Goal: Find specific page/section: Find specific page/section

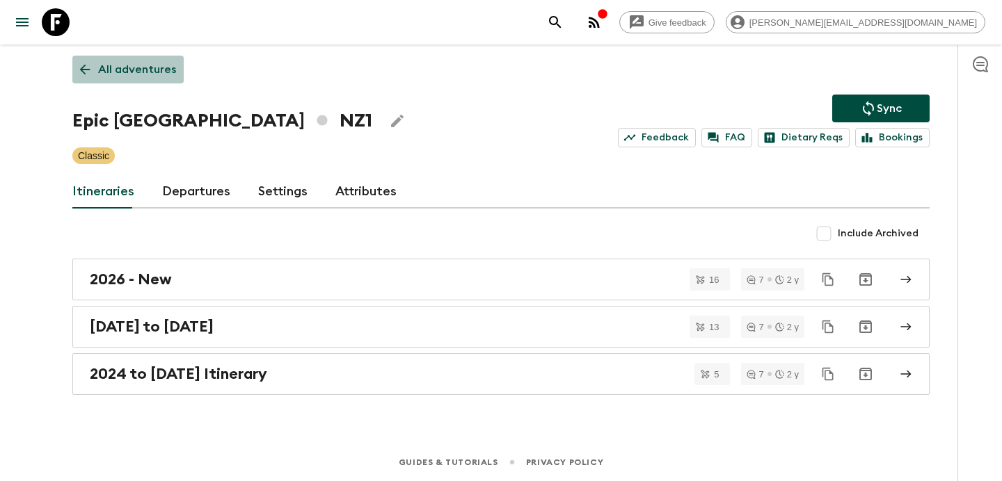
click at [150, 70] on p "All adventures" at bounding box center [137, 69] width 78 height 17
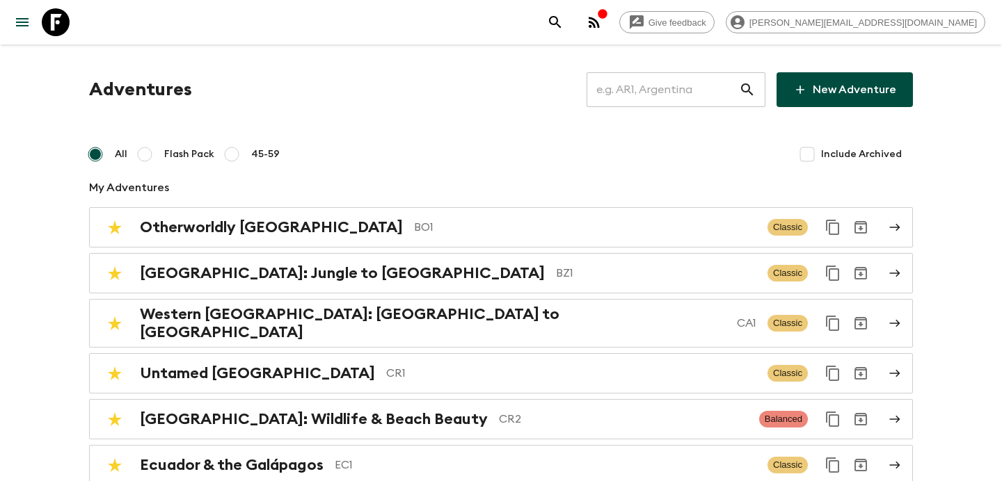
click at [654, 81] on input "text" at bounding box center [662, 89] width 152 height 39
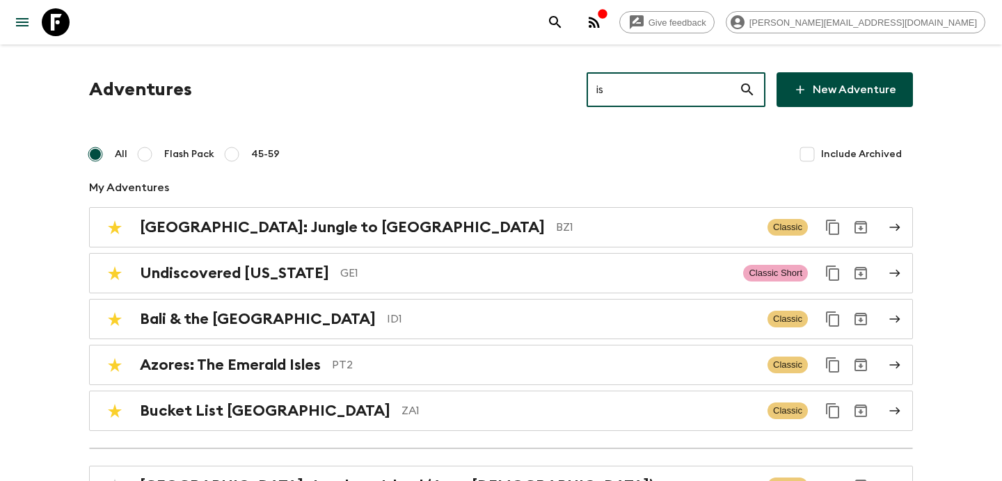
type input "is2"
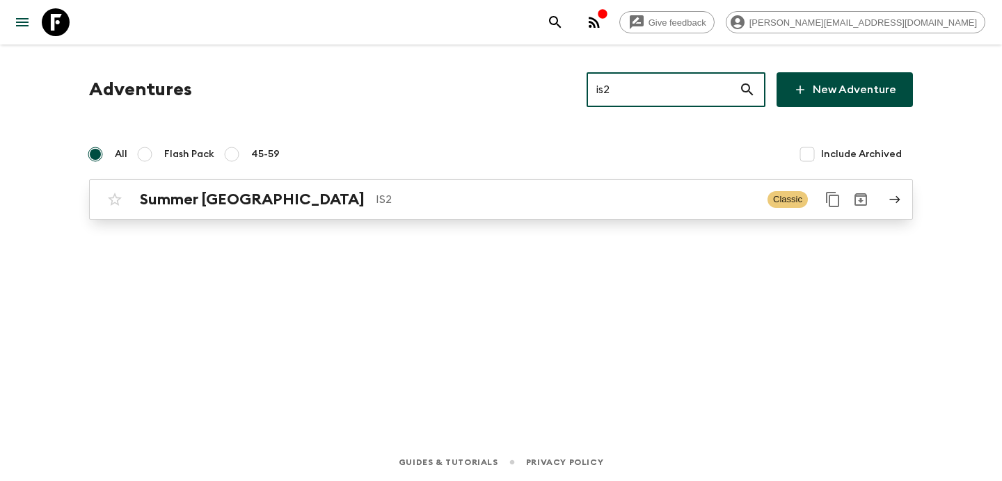
click at [429, 205] on p "IS2" at bounding box center [566, 199] width 381 height 17
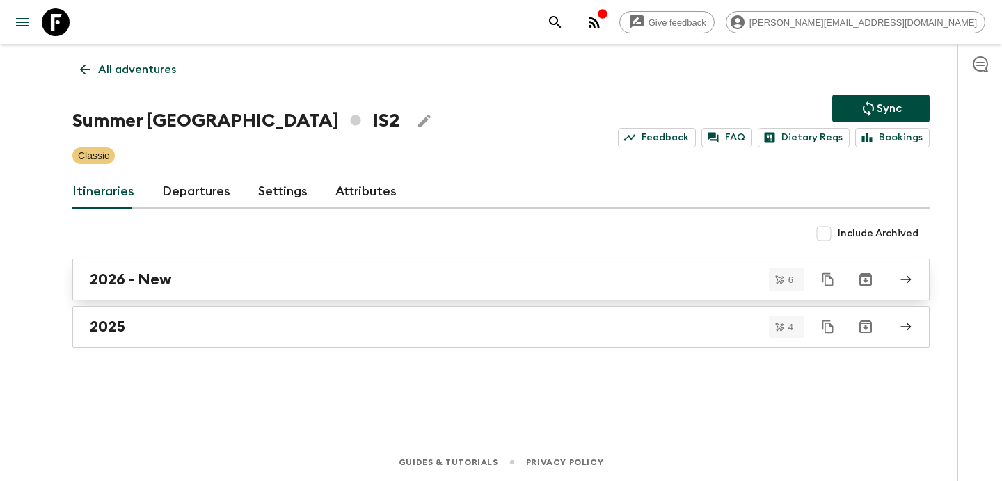
click at [353, 273] on div "2026 - New" at bounding box center [488, 280] width 796 height 18
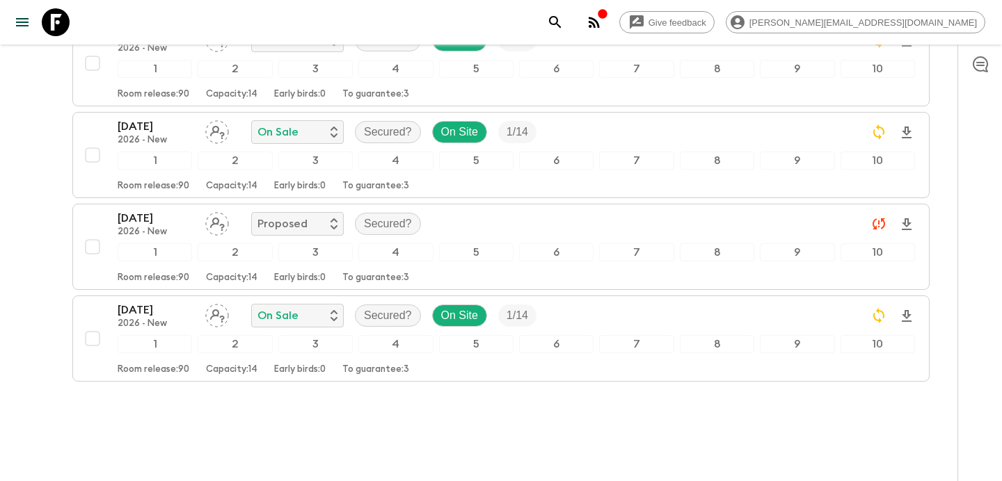
scroll to position [462, 0]
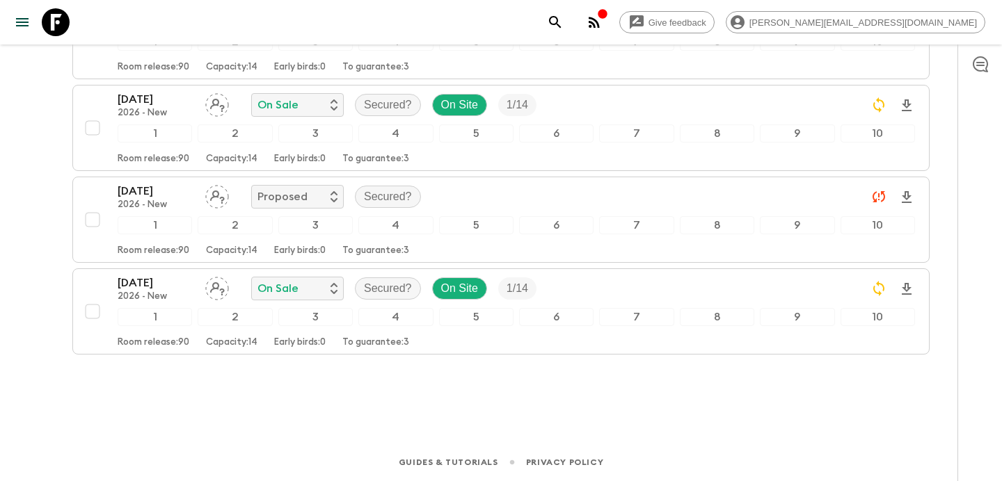
click at [602, 19] on icon "button" at bounding box center [594, 22] width 17 height 17
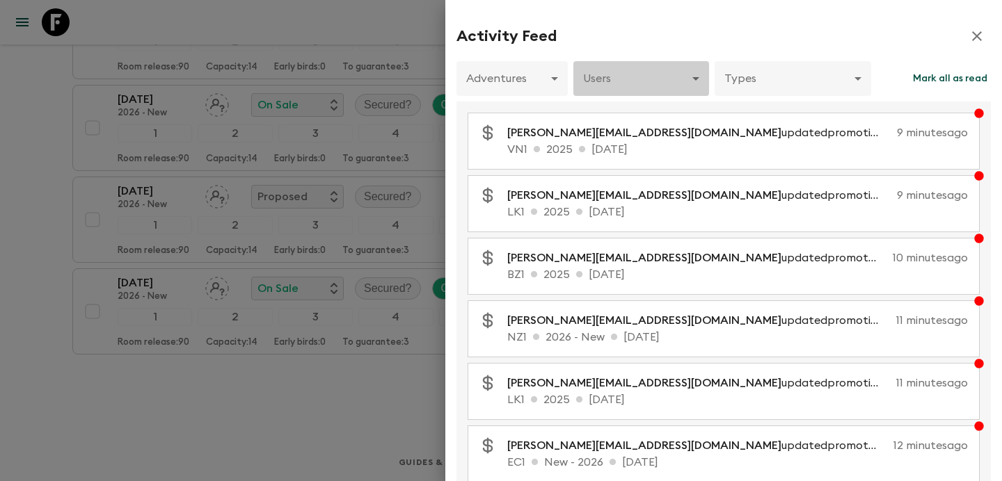
click at [662, 86] on body "Give feedback [PERSON_NAME][EMAIL_ADDRESS][DOMAIN_NAME] All itineraries Summer …" at bounding box center [501, 9] width 1002 height 943
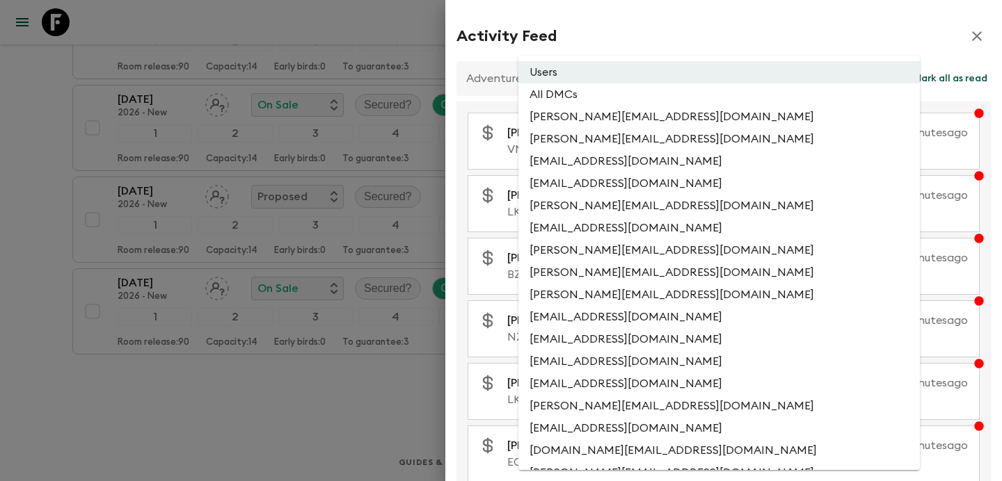
click at [633, 92] on li "All DMCs" at bounding box center [718, 94] width 401 height 22
type input "EXTERNAL_ONLY"
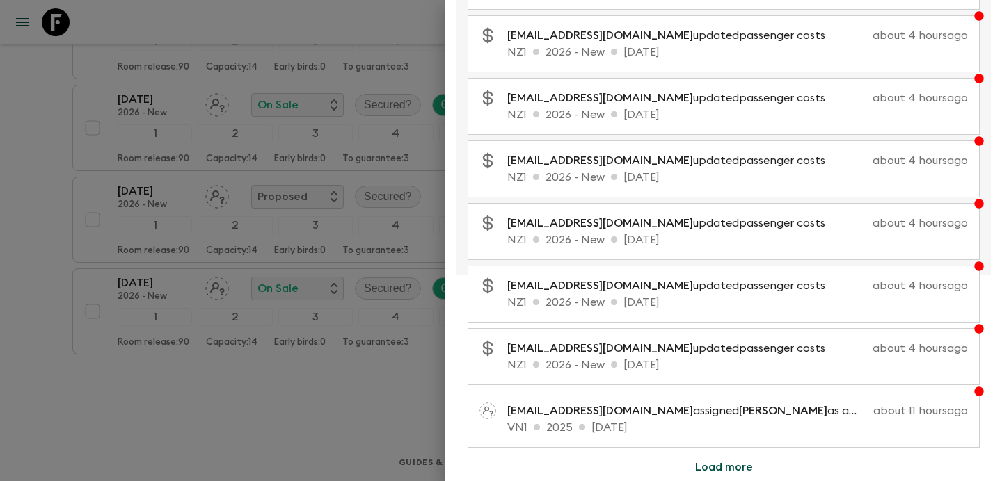
scroll to position [0, 0]
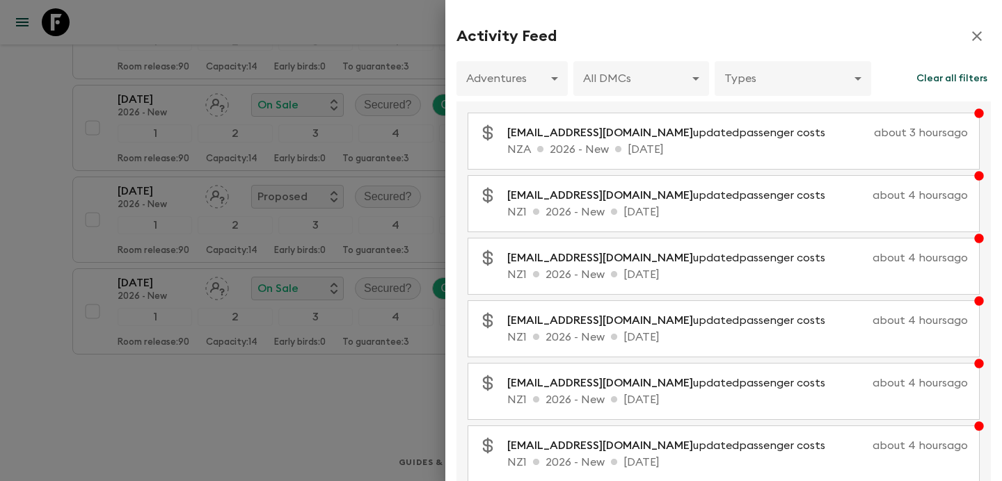
click at [32, 141] on div at bounding box center [501, 240] width 1002 height 481
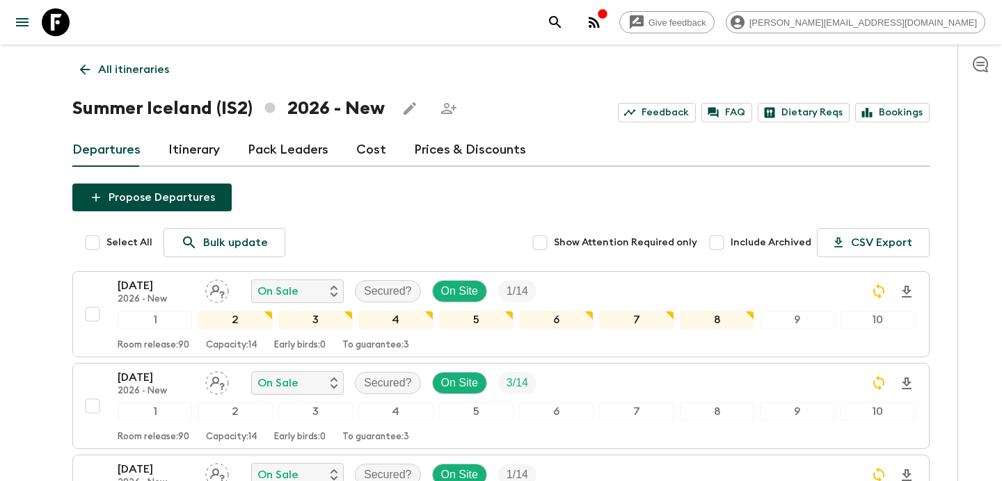
click at [146, 89] on div "All itineraries Summer [GEOGRAPHIC_DATA] (IS2) 2026 - New Feedback FAQ Dietary …" at bounding box center [501, 456] width 890 height 822
click at [147, 74] on p "All itineraries" at bounding box center [133, 69] width 71 height 17
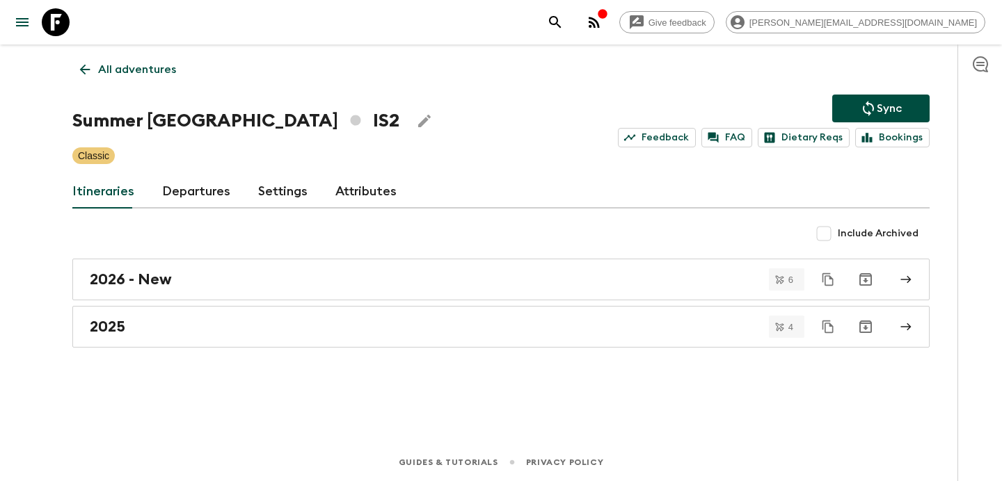
click at [147, 74] on p "All adventures" at bounding box center [137, 69] width 78 height 17
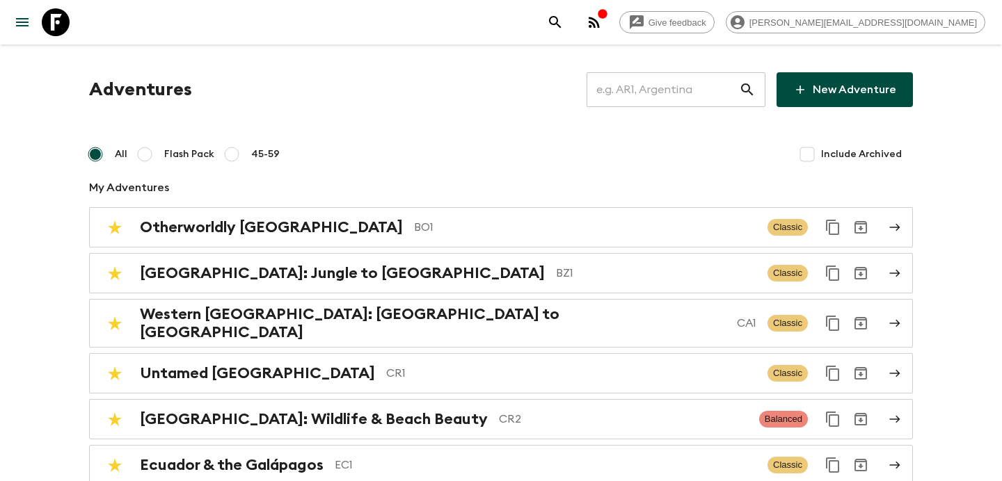
click at [692, 97] on input "text" at bounding box center [662, 89] width 152 height 39
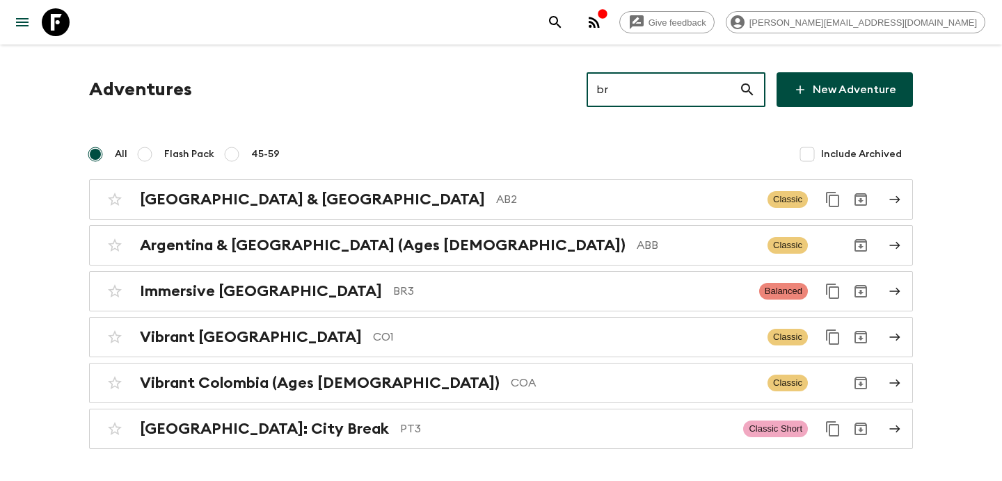
type input "br3"
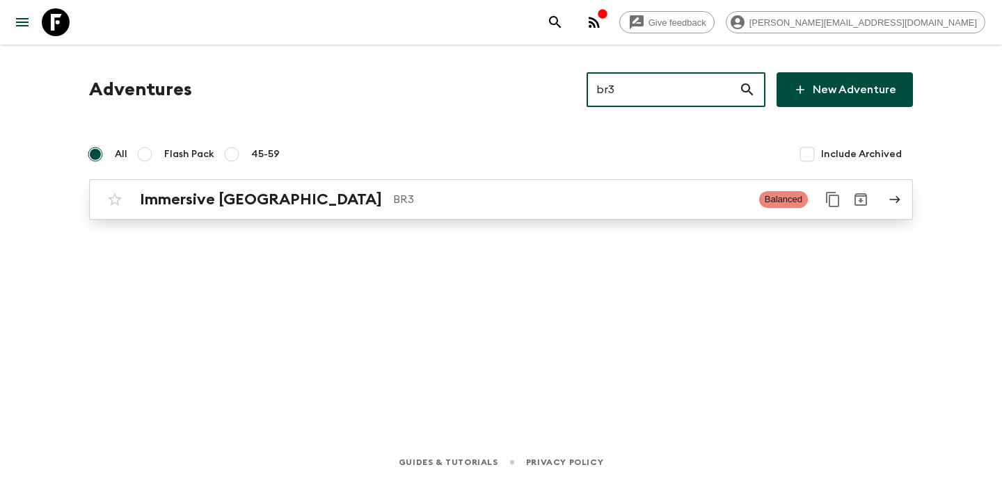
click at [516, 201] on p "BR3" at bounding box center [570, 199] width 355 height 17
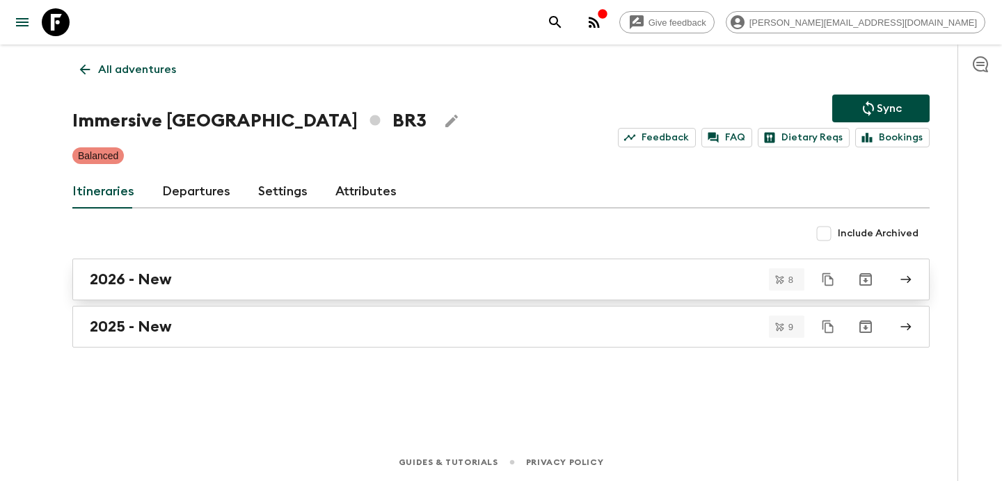
click at [429, 284] on div "2026 - New" at bounding box center [488, 280] width 796 height 18
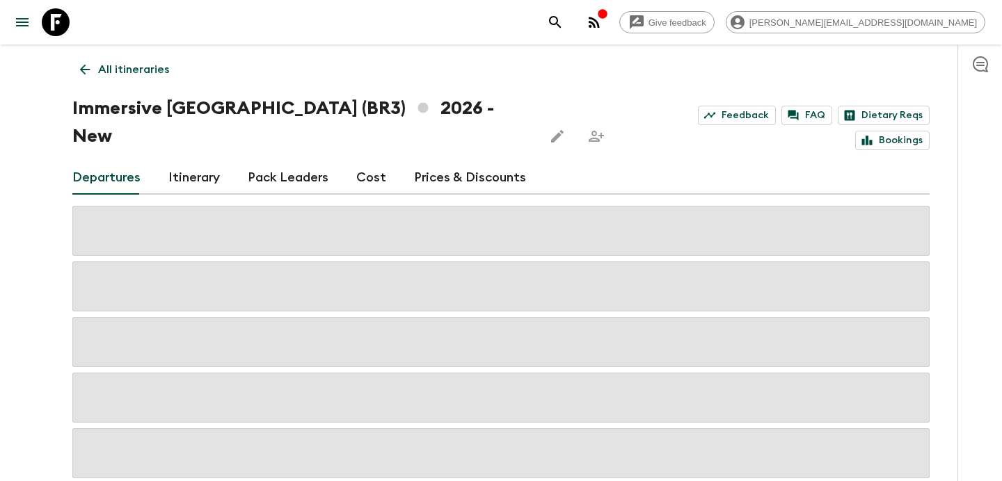
click at [370, 161] on link "Cost" at bounding box center [371, 177] width 30 height 33
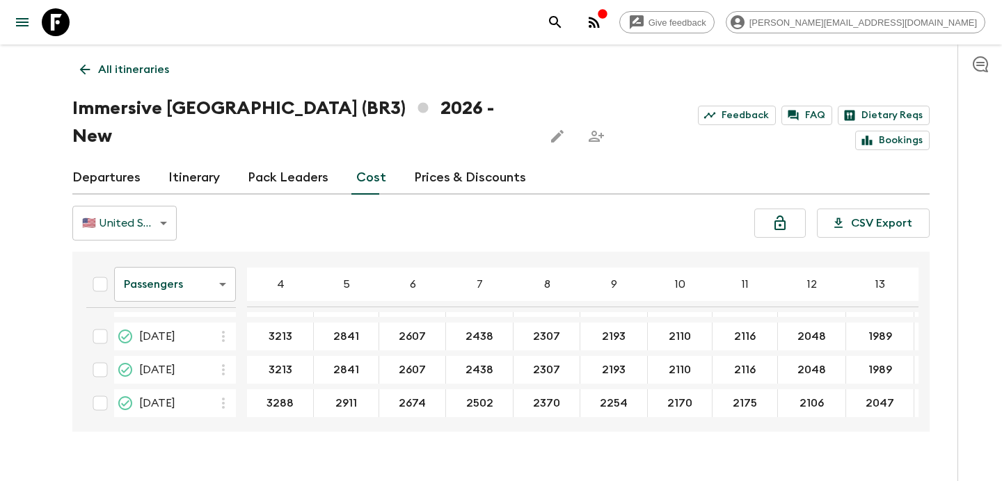
scroll to position [170, 0]
